Goal: Browse casually: Explore the website without a specific task or goal

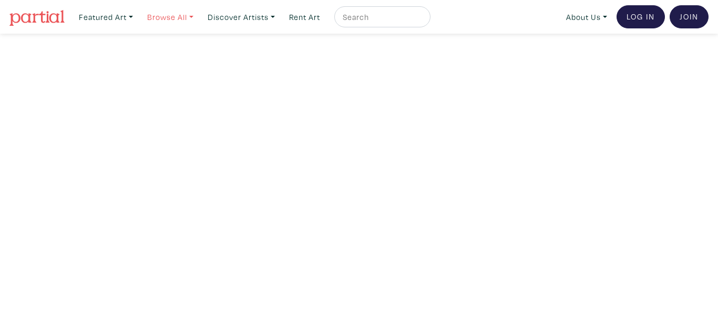
click at [196, 16] on link "Browse All" at bounding box center [171, 17] width 56 height 22
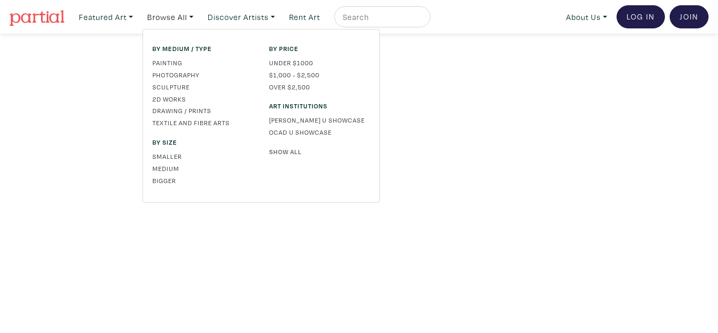
click at [286, 150] on link "Show All" at bounding box center [319, 151] width 101 height 9
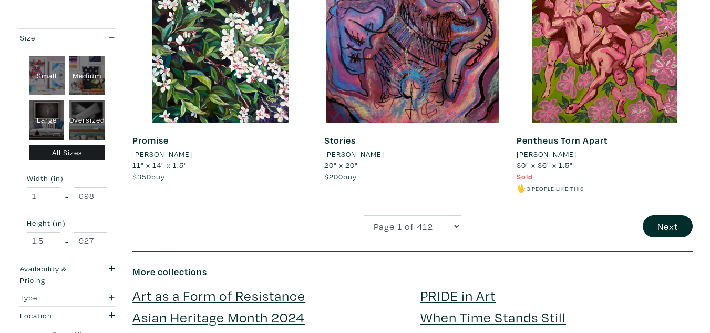
scroll to position [2036, 0]
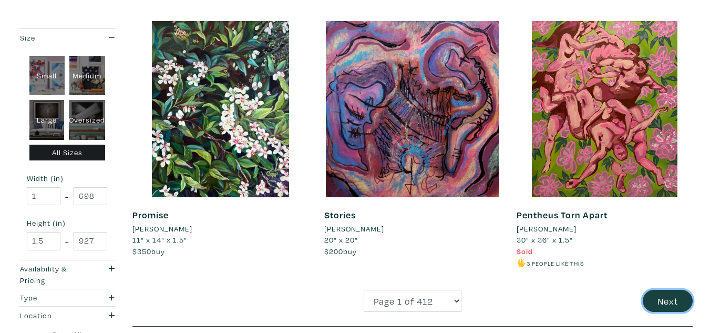
click at [669, 301] on button "Next" at bounding box center [668, 301] width 50 height 23
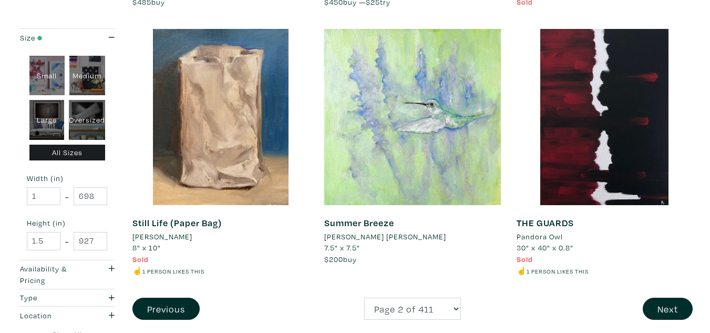
scroll to position [2032, 0]
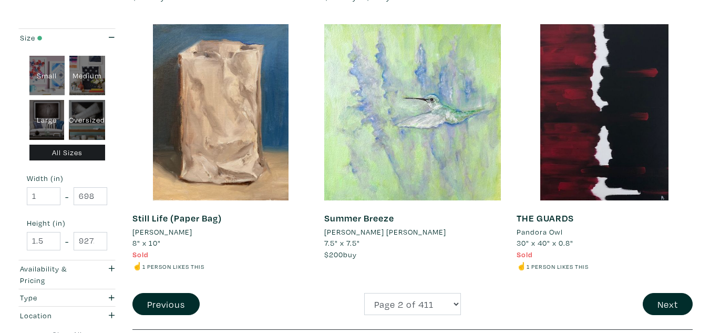
drag, startPoint x: 715, startPoint y: 30, endPoint x: 689, endPoint y: 245, distance: 216.7
click at [653, 311] on button "Next" at bounding box center [668, 304] width 50 height 23
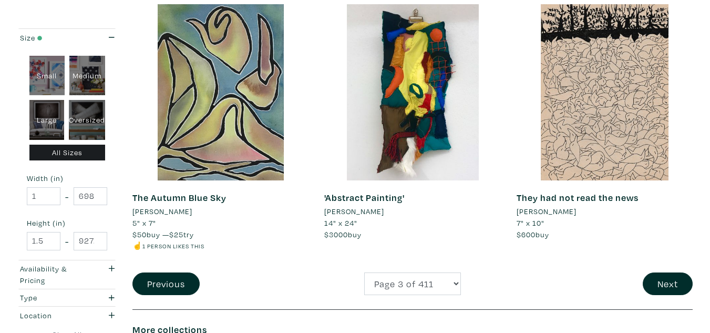
scroll to position [2104, 0]
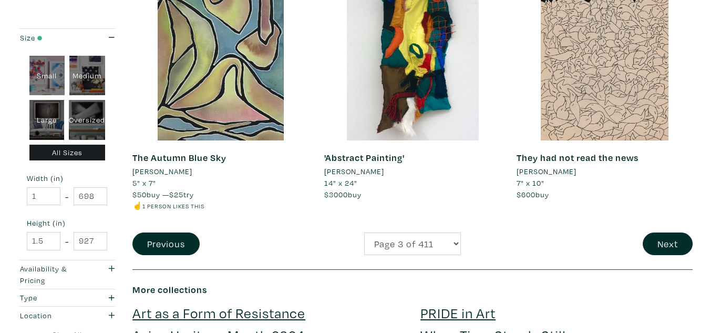
drag, startPoint x: 717, startPoint y: 29, endPoint x: 706, endPoint y: 251, distance: 221.7
click at [674, 243] on button "Next" at bounding box center [668, 243] width 50 height 23
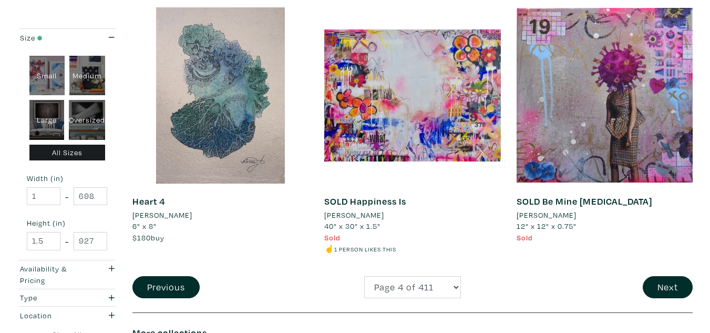
scroll to position [2056, 0]
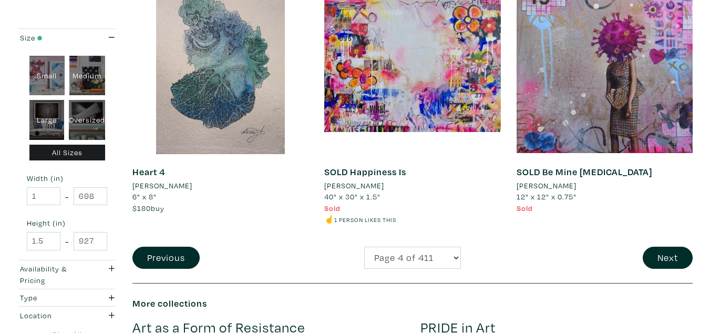
drag, startPoint x: 718, startPoint y: 39, endPoint x: 718, endPoint y: 258, distance: 219.3
click at [679, 259] on button "Next" at bounding box center [668, 258] width 50 height 23
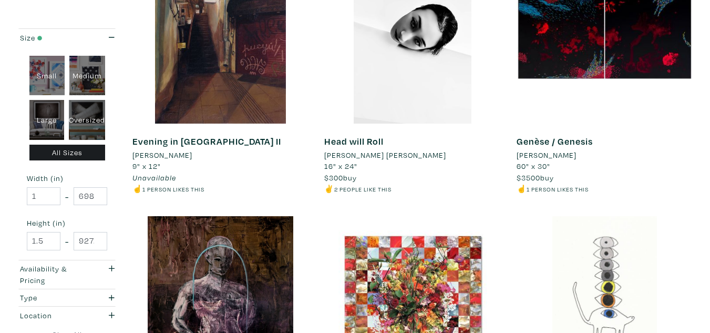
scroll to position [1827, 0]
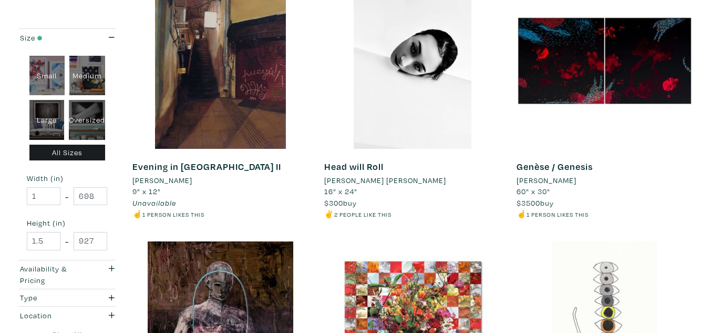
drag, startPoint x: 718, startPoint y: 28, endPoint x: 695, endPoint y: 221, distance: 194.4
click at [361, 180] on li "Evelyn Trista" at bounding box center [385, 181] width 122 height 12
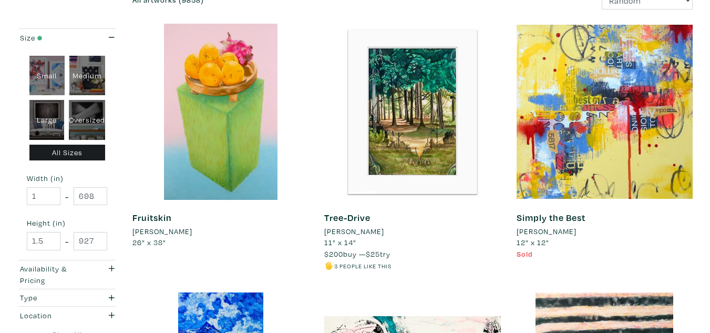
scroll to position [0, 0]
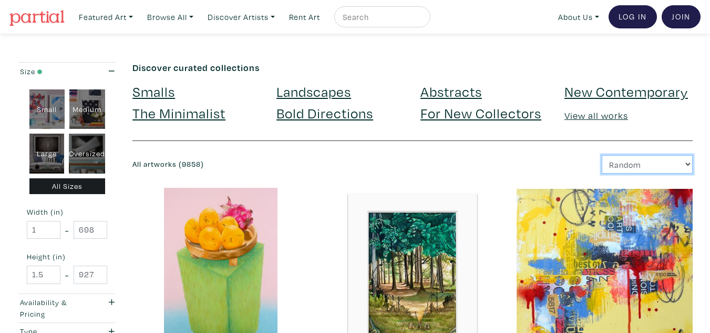
click at [654, 161] on select "Newest Random Price: Low to High Price: High to Low" at bounding box center [647, 164] width 91 height 18
select select "id"
click at [602, 155] on select "Newest Random Price: Low to High Price: High to Low" at bounding box center [647, 164] width 91 height 18
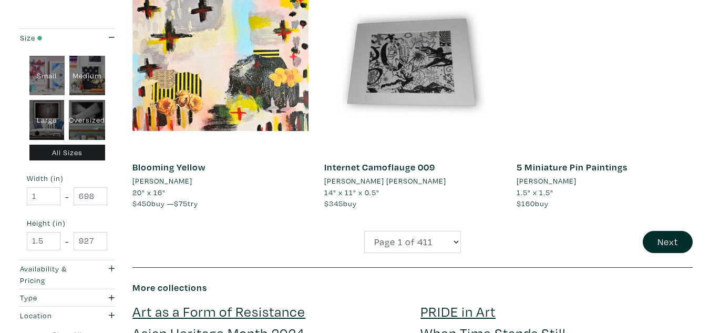
scroll to position [2034, 0]
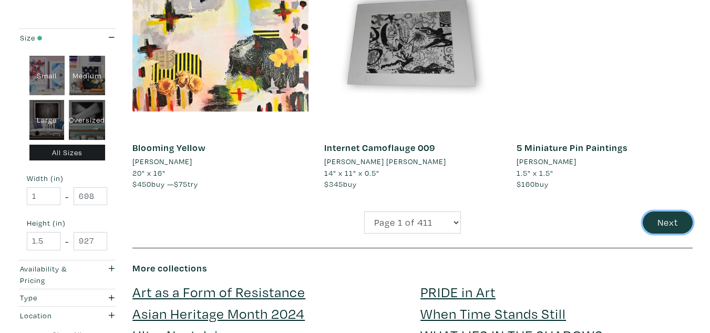
click at [657, 223] on button "Next" at bounding box center [668, 222] width 50 height 23
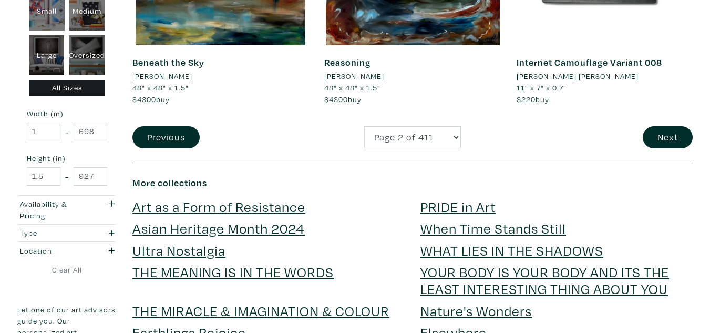
scroll to position [2166, 0]
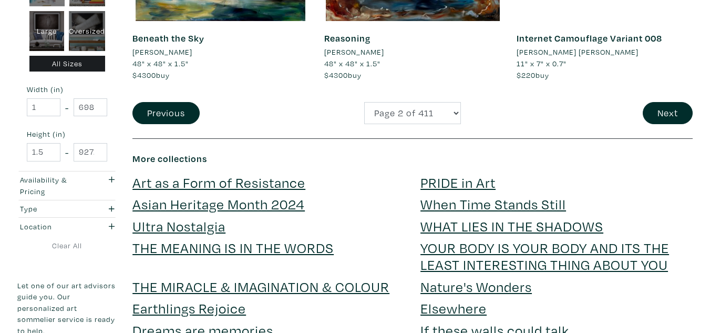
drag, startPoint x: 711, startPoint y: 26, endPoint x: 705, endPoint y: 259, distance: 233.0
click at [662, 112] on button "Next" at bounding box center [668, 113] width 50 height 23
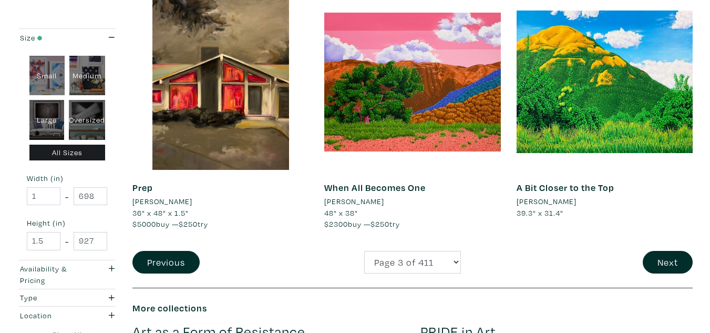
scroll to position [2038, 0]
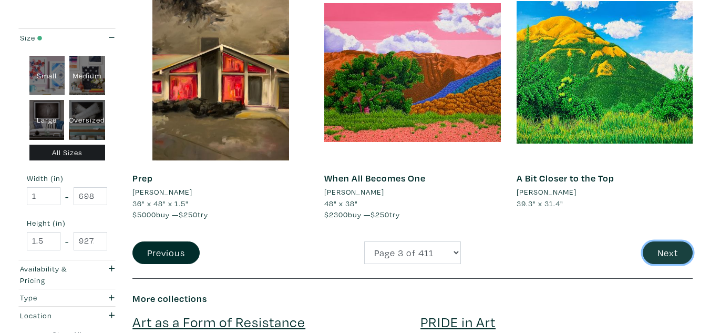
click at [668, 257] on button "Next" at bounding box center [668, 252] width 50 height 23
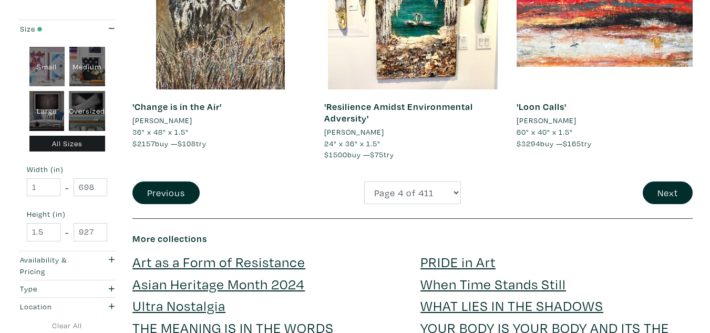
scroll to position [2113, 0]
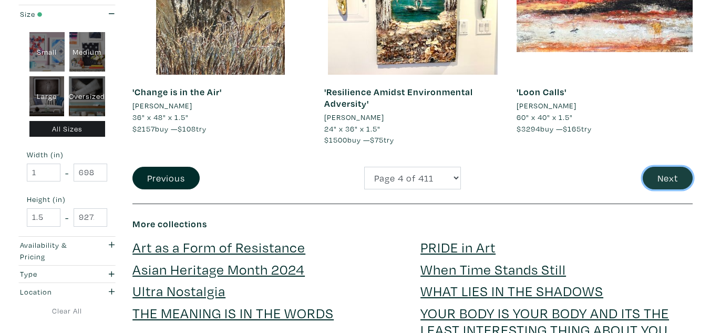
click at [679, 169] on button "Next" at bounding box center [668, 178] width 50 height 23
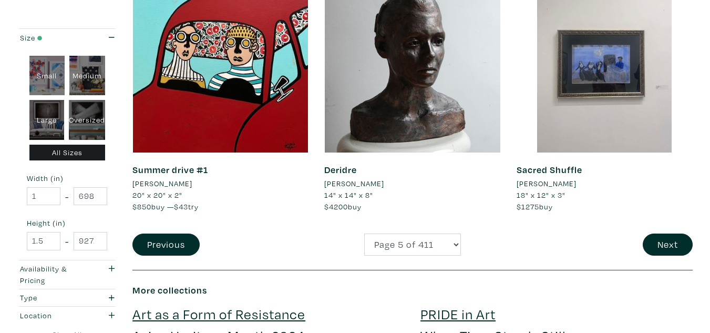
scroll to position [2045, 0]
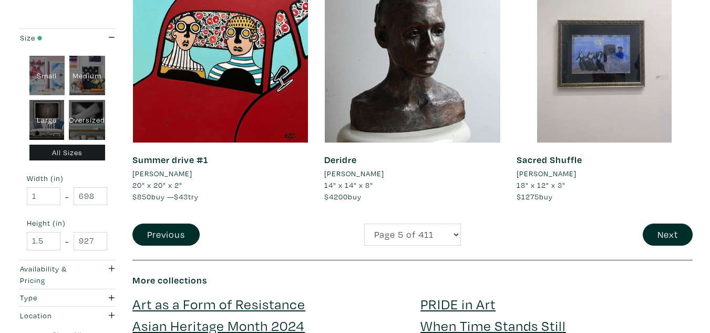
drag, startPoint x: 710, startPoint y: 17, endPoint x: 710, endPoint y: 238, distance: 220.9
click at [662, 226] on button "Next" at bounding box center [668, 234] width 50 height 23
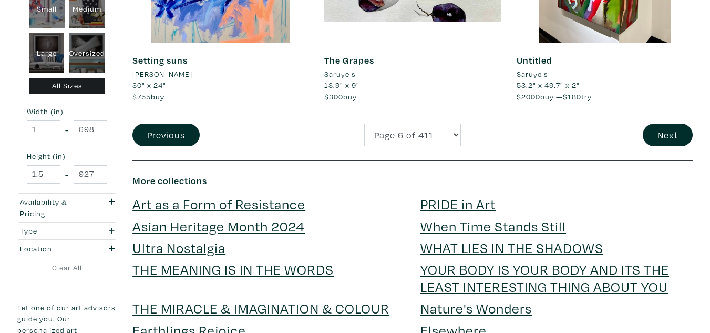
scroll to position [2195, 0]
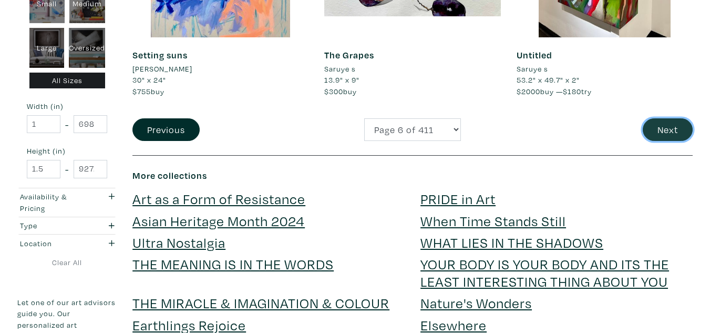
click at [674, 127] on button "Next" at bounding box center [668, 129] width 50 height 23
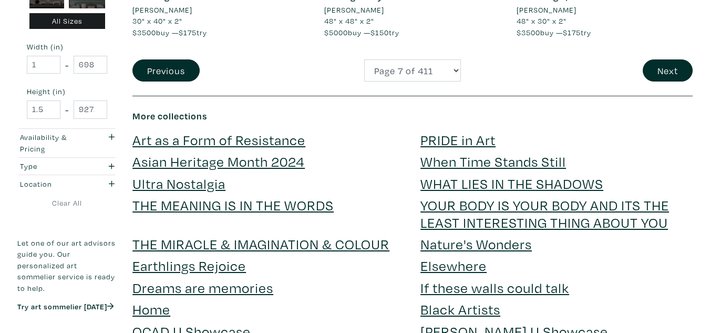
scroll to position [2222, 0]
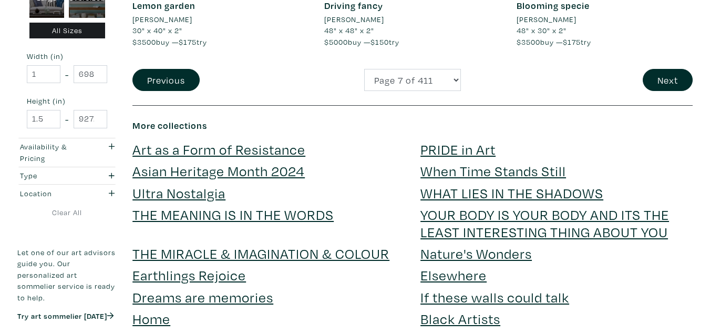
drag, startPoint x: 715, startPoint y: 31, endPoint x: 707, endPoint y: 269, distance: 237.8
click at [671, 77] on button "Next" at bounding box center [668, 80] width 50 height 23
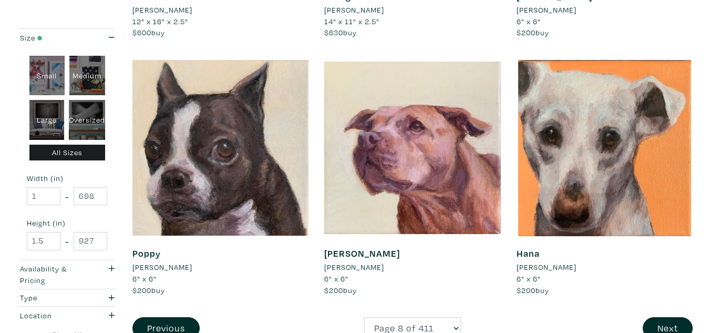
scroll to position [1971, 0]
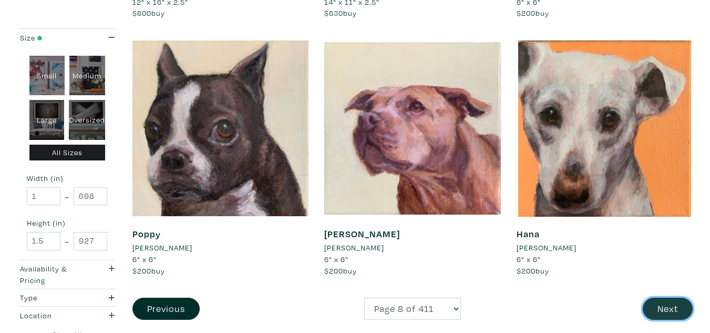
click at [660, 302] on button "Next" at bounding box center [668, 309] width 50 height 23
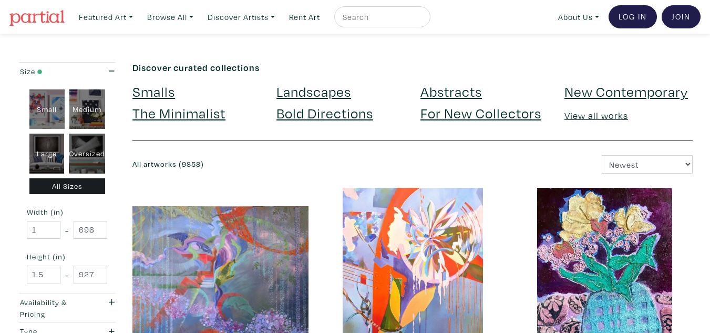
scroll to position [291, 0]
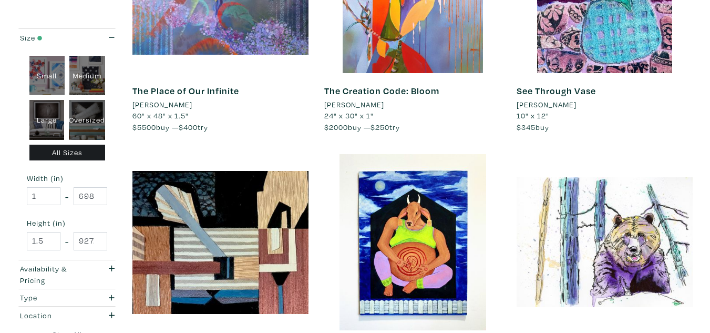
drag, startPoint x: 710, startPoint y: 111, endPoint x: 713, endPoint y: 65, distance: 45.9
click at [680, 94] on h6 "See Through Vase" at bounding box center [605, 91] width 176 height 12
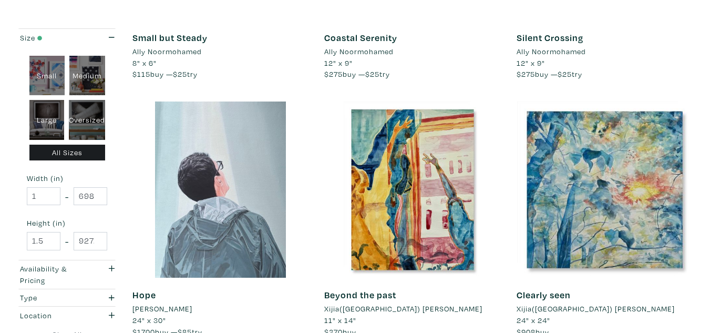
scroll to position [1090, 0]
